Goal: Information Seeking & Learning: Learn about a topic

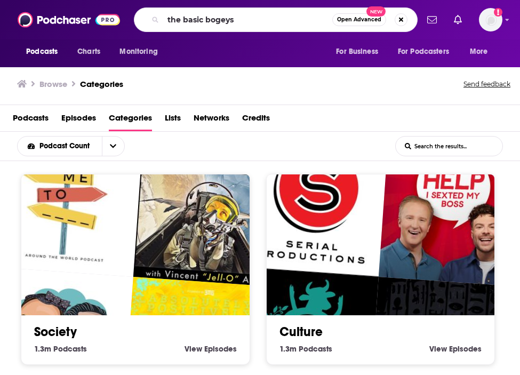
type input "the basic bogeys"
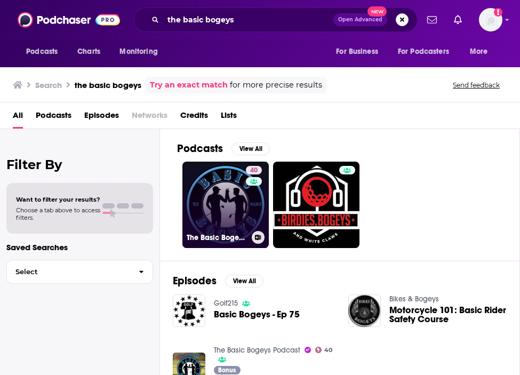
click at [235, 201] on link "40 The Basic Bogeys Podcast" at bounding box center [226, 205] width 86 height 86
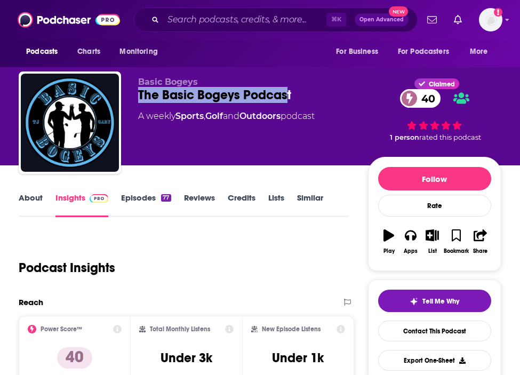
drag, startPoint x: 136, startPoint y: 89, endPoint x: 287, endPoint y: 92, distance: 150.5
click at [287, 92] on div "Basic Bogeys The Basic Bogeys Podcast 40 A weekly Sports , Golf and Outdoors po…" at bounding box center [260, 125] width 483 height 107
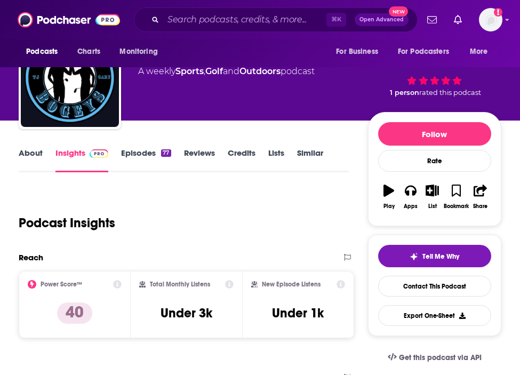
scroll to position [56, 0]
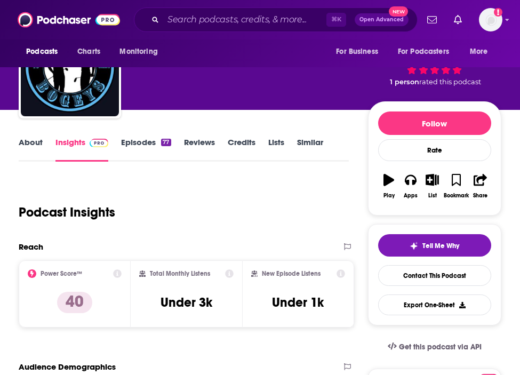
click at [30, 142] on link "About" at bounding box center [31, 149] width 24 height 25
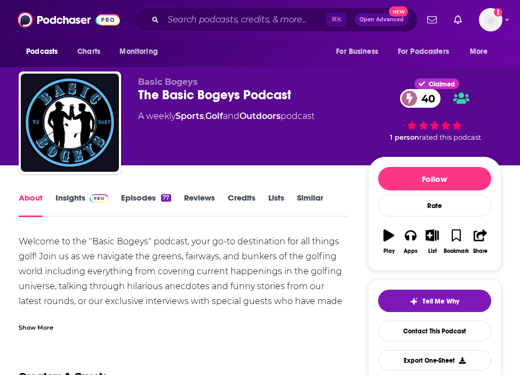
click at [42, 322] on div "Show More" at bounding box center [36, 327] width 35 height 10
